Goal: Information Seeking & Learning: Learn about a topic

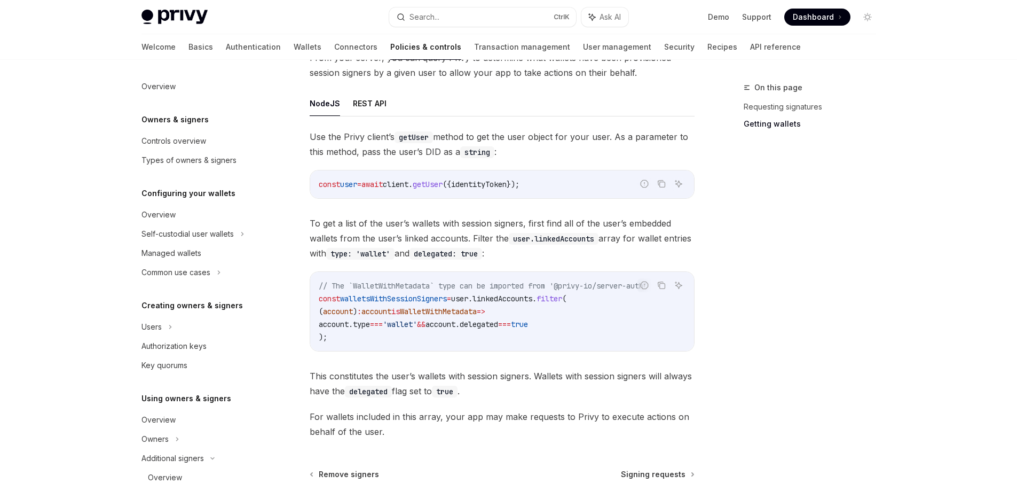
scroll to position [298, 0]
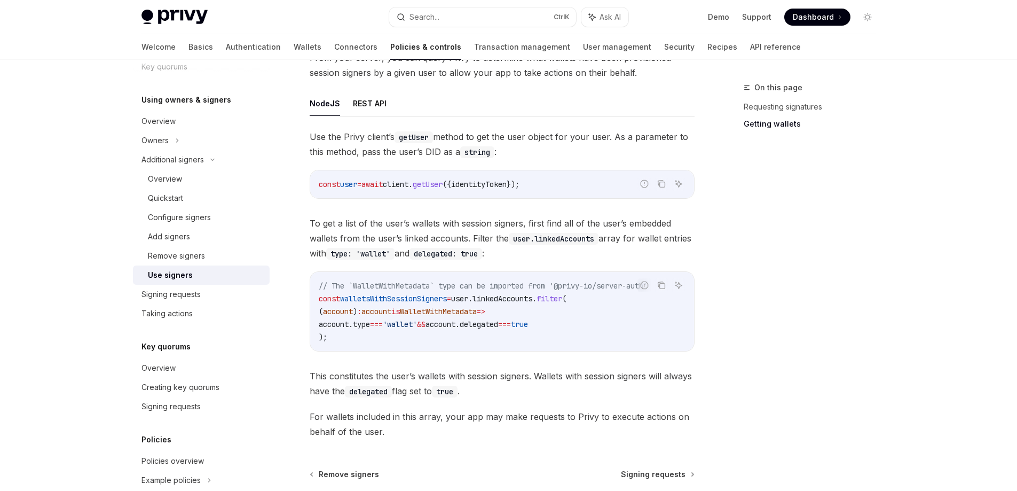
click at [294, 38] on link "Wallets" at bounding box center [308, 47] width 28 height 26
type textarea "*"
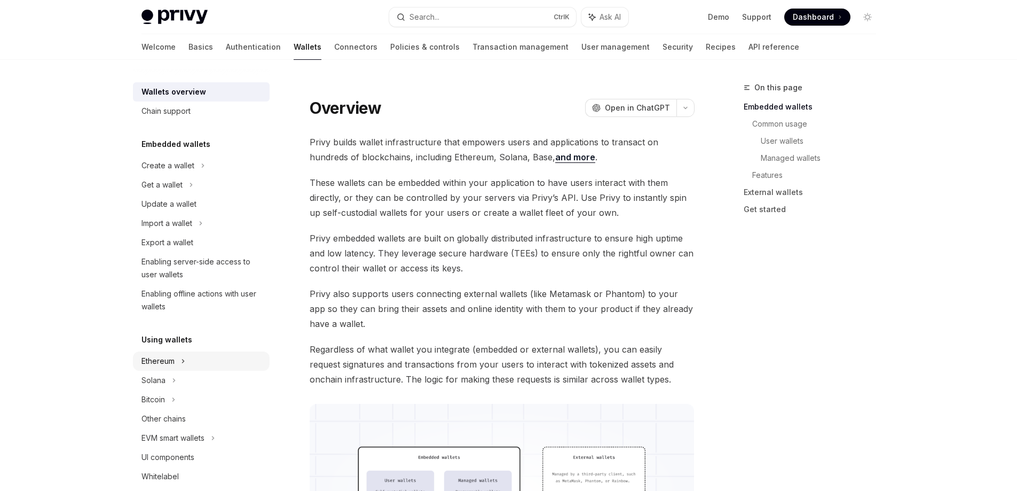
click at [162, 356] on div "Ethereum" at bounding box center [157, 361] width 33 height 13
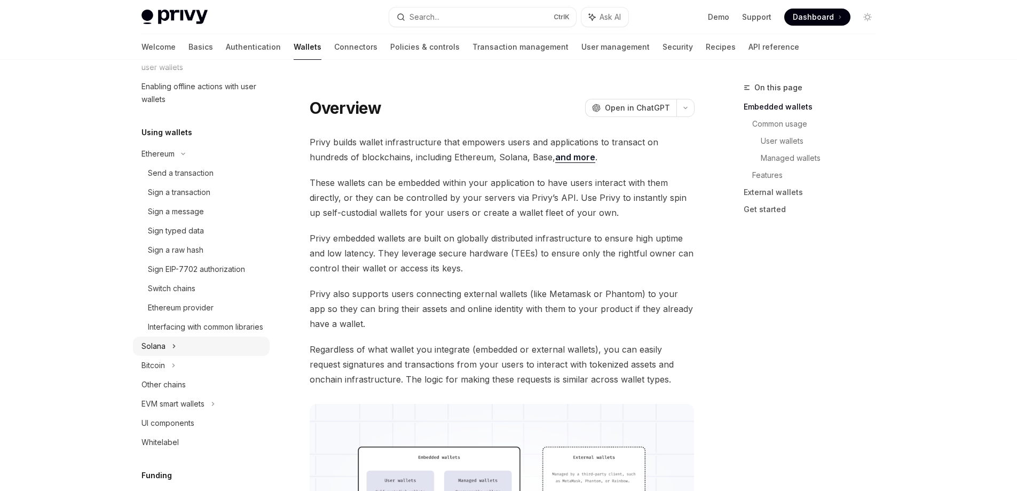
scroll to position [214, 0]
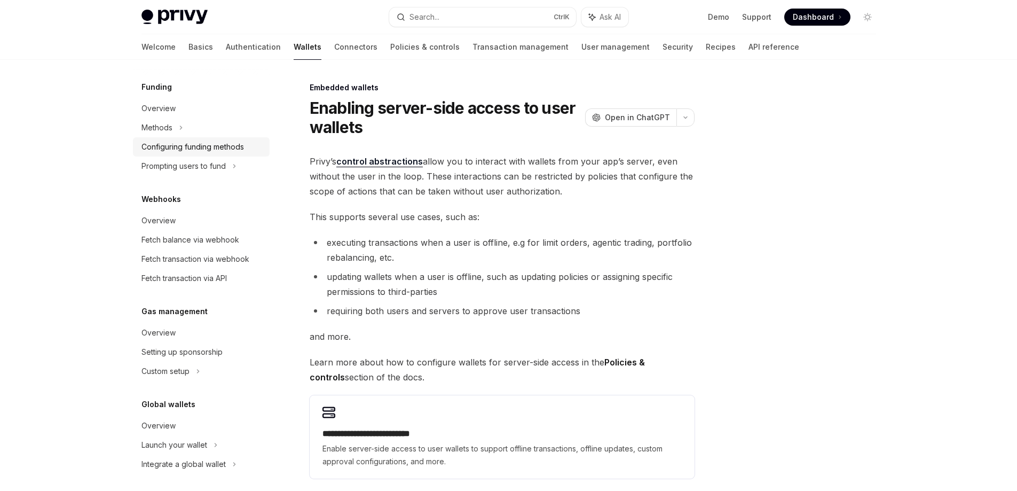
scroll to position [612, 0]
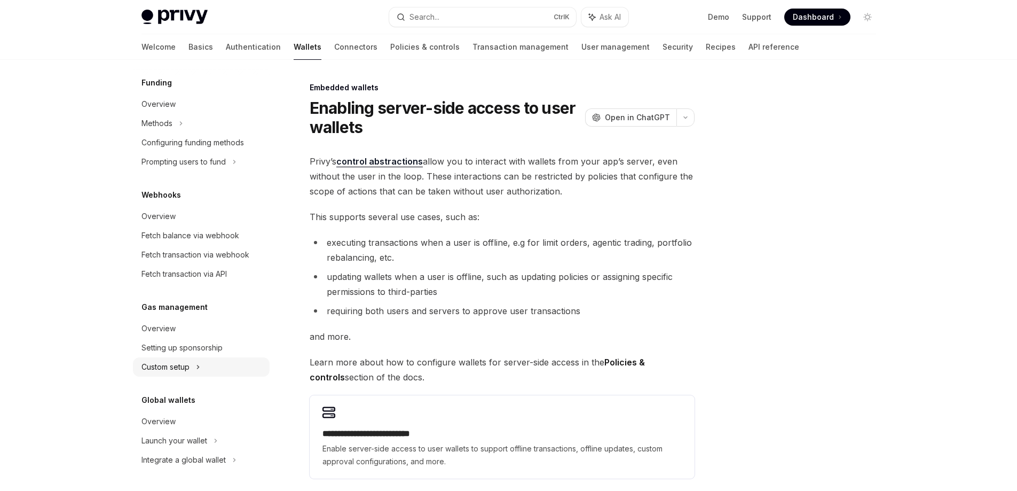
click at [179, 364] on div "Custom setup" at bounding box center [165, 366] width 48 height 13
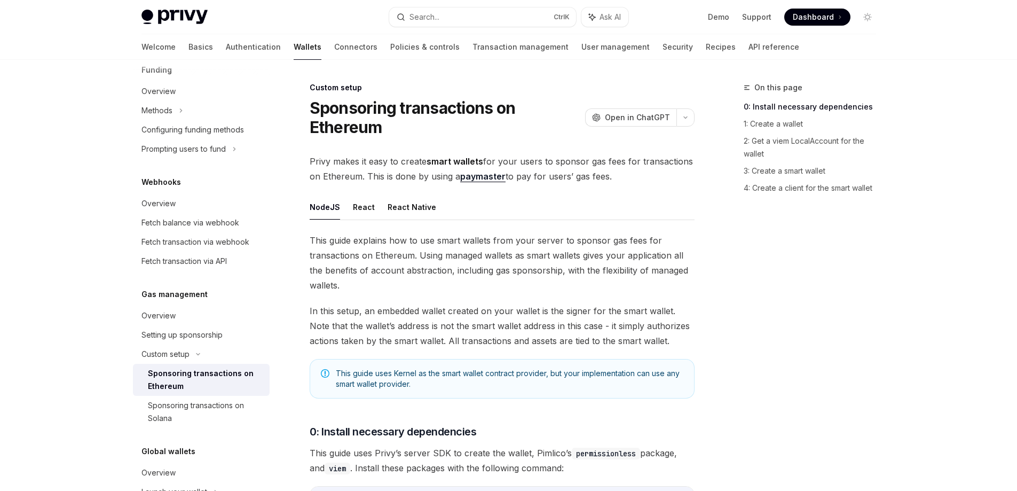
click at [192, 392] on div "Sponsoring transactions on Ethereum" at bounding box center [205, 380] width 115 height 26
type textarea "*"
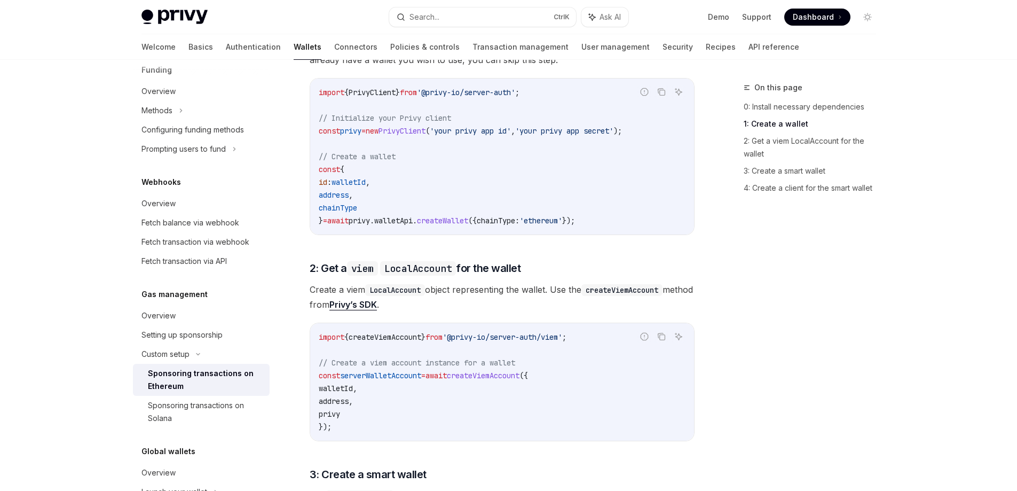
scroll to position [534, 0]
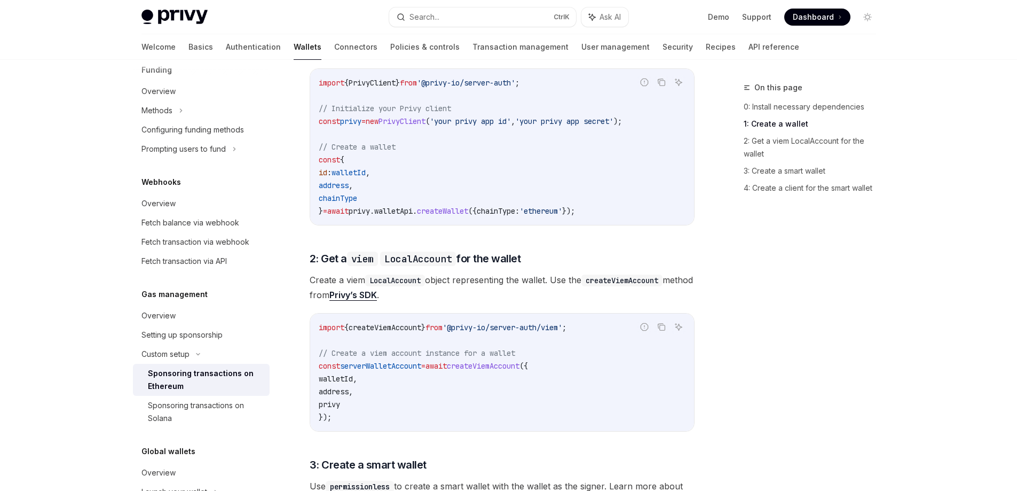
click at [562, 330] on span "'@privy-io/server-auth/viem'" at bounding box center [503, 327] width 120 height 10
click at [579, 333] on code "import { createViemAccount } from '@privy-io/server-auth/viem' ; // Create a vi…" at bounding box center [502, 372] width 367 height 103
click at [562, 332] on span "'@privy-io/server-auth/viem'" at bounding box center [503, 327] width 120 height 10
